Goal: Task Accomplishment & Management: Use online tool/utility

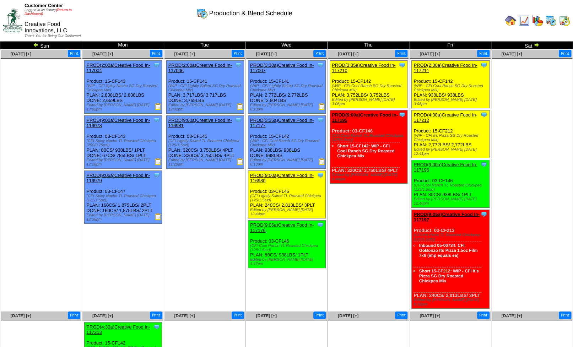
click at [69, 11] on link "(Return to Dashboard)" at bounding box center [48, 12] width 47 height 8
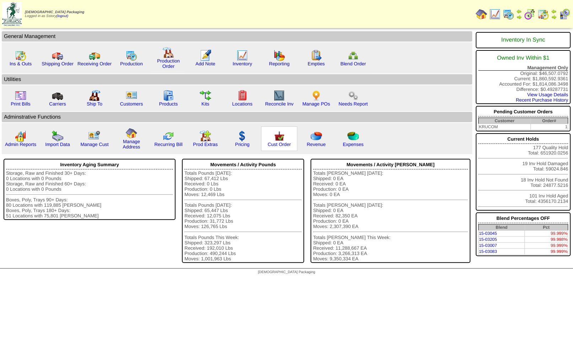
click at [282, 138] on img at bounding box center [279, 135] width 11 height 11
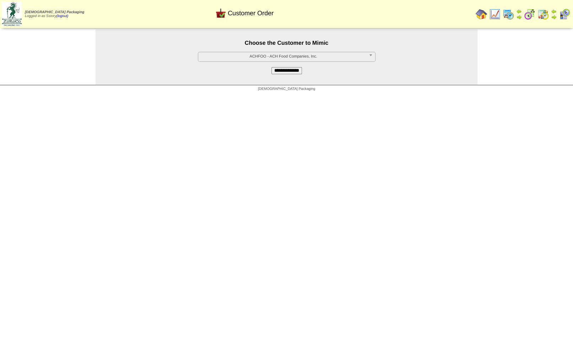
click at [276, 60] on span "ACHFOO - ACH Food Companies, Inc." at bounding box center [283, 56] width 165 height 9
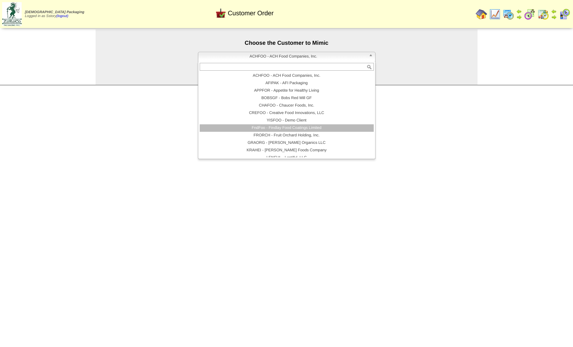
scroll to position [85, 0]
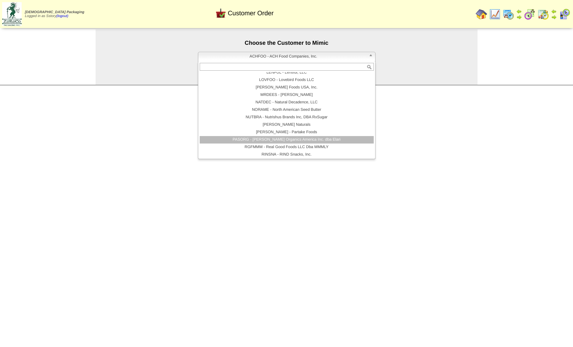
click at [288, 140] on li "PASORG - Pastore Organics America Inc. dba Elari" at bounding box center [287, 139] width 174 height 7
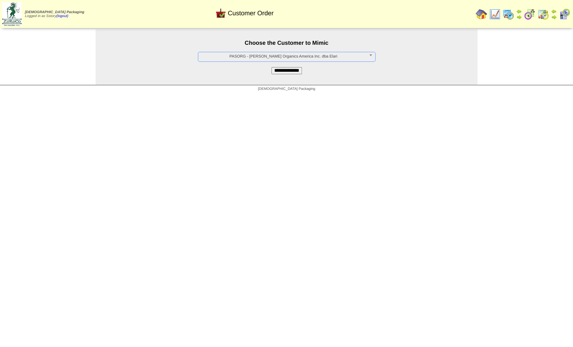
click at [306, 56] on span "PASORG - Pastore Organics America Inc. dba Elari" at bounding box center [283, 56] width 165 height 9
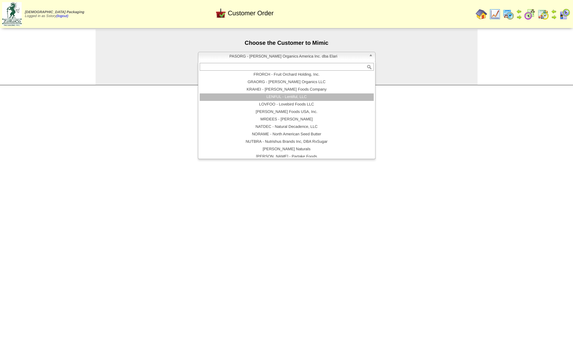
scroll to position [0, 0]
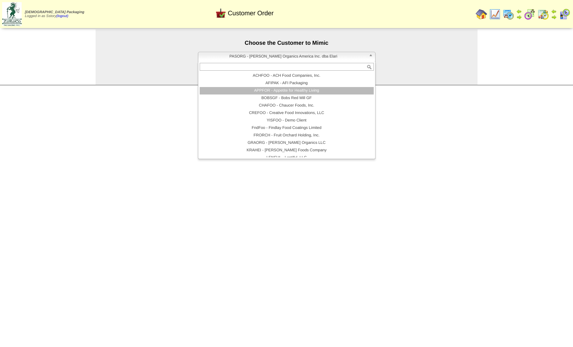
click at [303, 92] on li "APPFOR - Appetite for Healthy Living" at bounding box center [287, 90] width 174 height 7
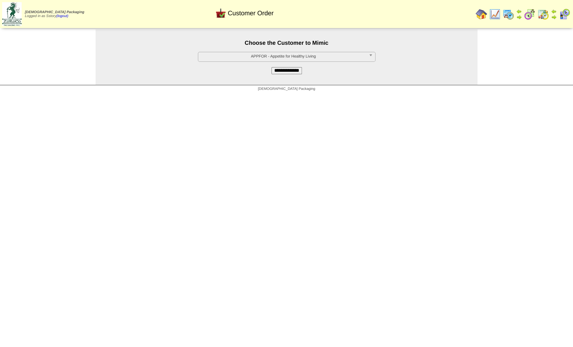
click at [286, 71] on input "**********" at bounding box center [287, 70] width 31 height 7
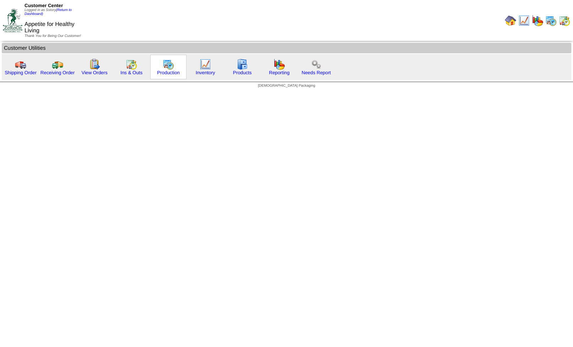
click at [165, 64] on img at bounding box center [168, 64] width 11 height 11
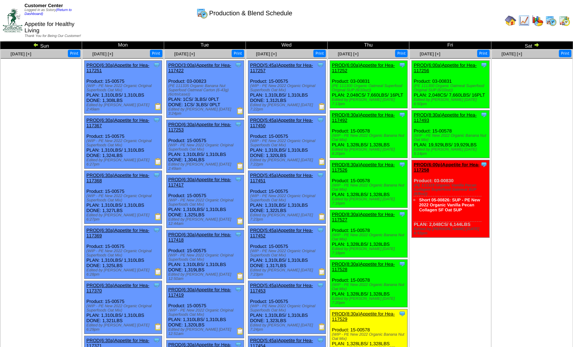
click at [510, 22] on img at bounding box center [510, 20] width 11 height 11
